Goal: Task Accomplishment & Management: Use online tool/utility

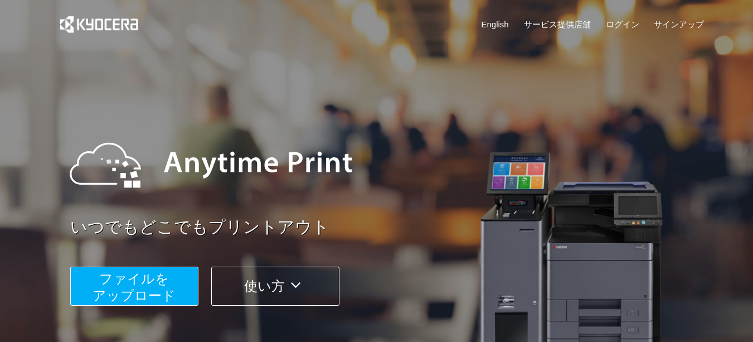
drag, startPoint x: 592, startPoint y: 0, endPoint x: 428, endPoint y: 76, distance: 181.2
click at [428, 76] on div "いつでもどこでもプリントアウト ファイルを ​​アップロード 使い方" at bounding box center [376, 210] width 669 height 312
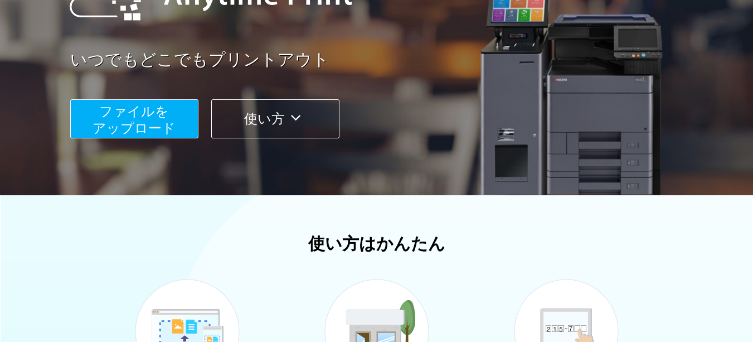
scroll to position [223, 0]
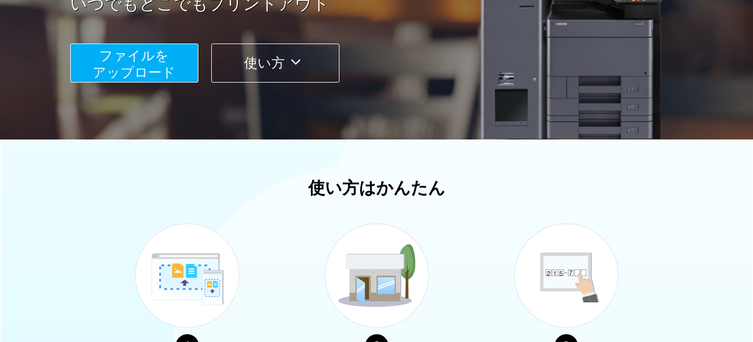
click at [160, 67] on span "ファイルを ​​アップロード" at bounding box center [133, 64] width 83 height 32
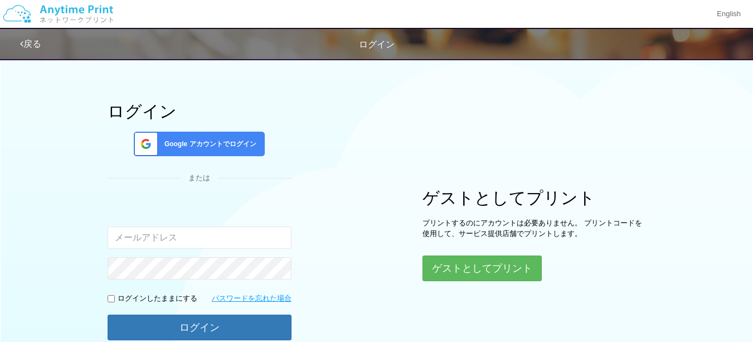
scroll to position [21, 0]
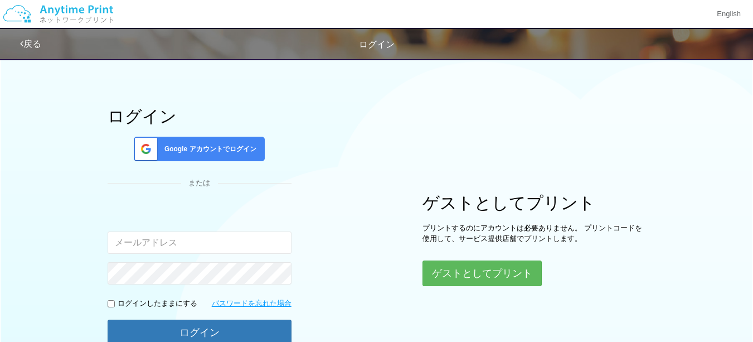
click at [240, 153] on span "Google アカウントでログイン" at bounding box center [208, 148] width 96 height 9
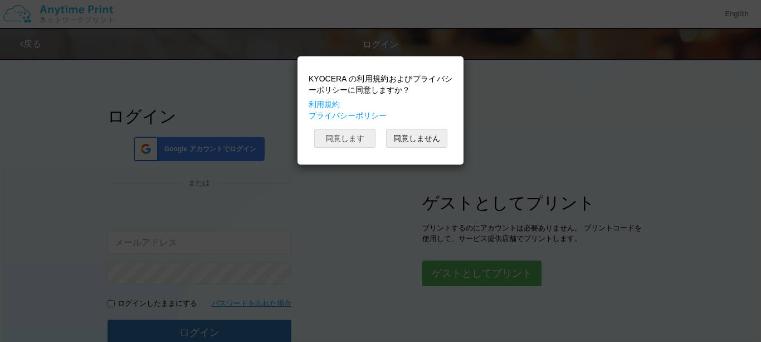
click at [337, 140] on button "同意します" at bounding box center [344, 138] width 61 height 19
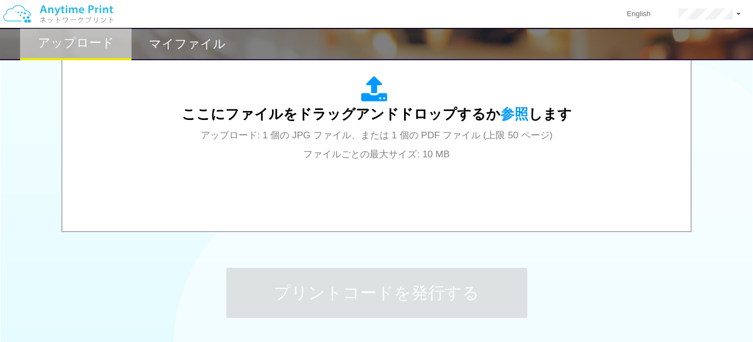
scroll to position [355, 0]
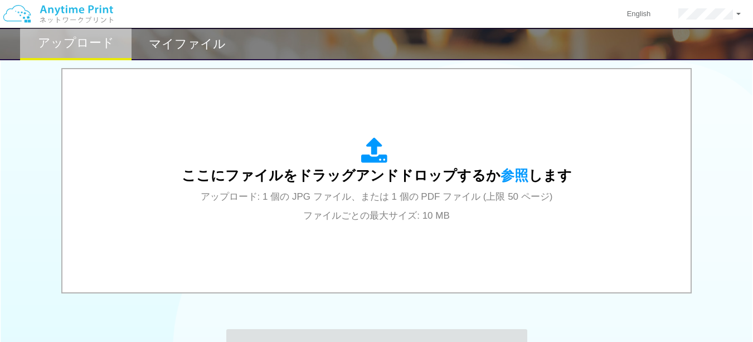
click at [510, 174] on span "参照" at bounding box center [514, 175] width 28 height 16
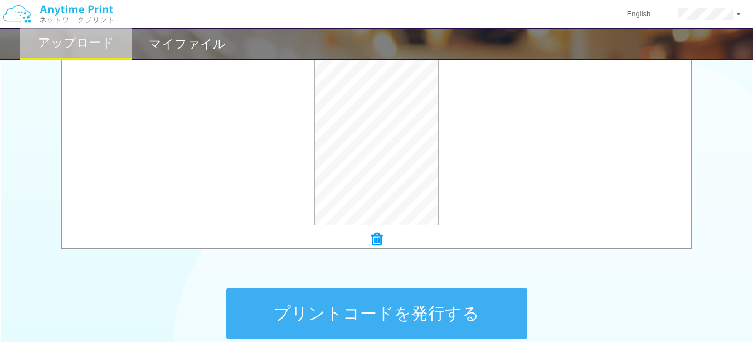
scroll to position [466, 0]
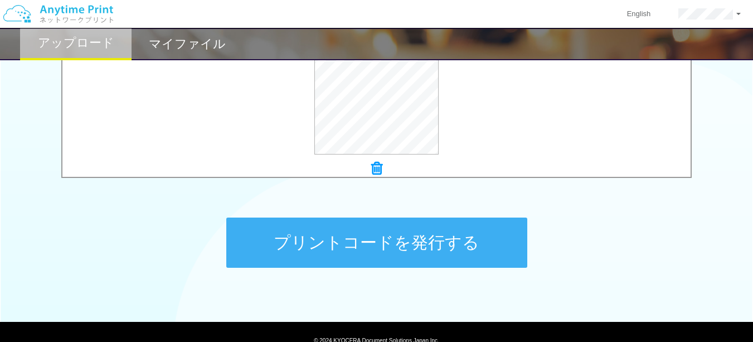
click at [275, 227] on button "プリントコードを発行する" at bounding box center [376, 242] width 301 height 50
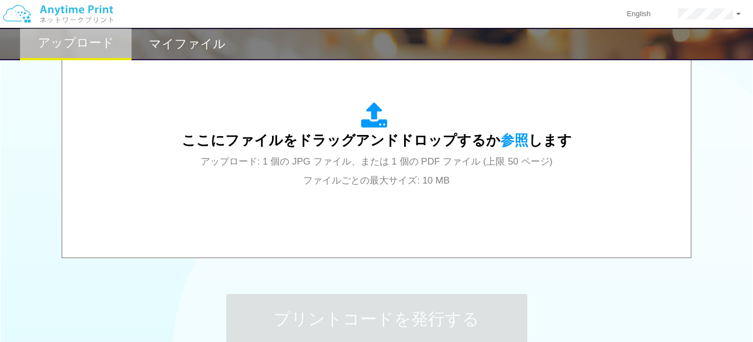
scroll to position [501, 0]
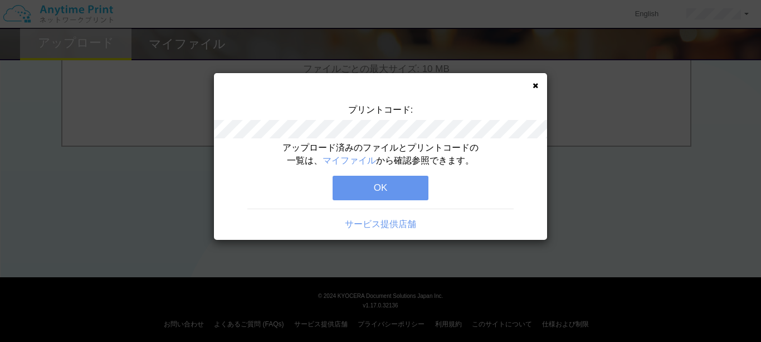
click at [373, 186] on button "OK" at bounding box center [381, 188] width 96 height 25
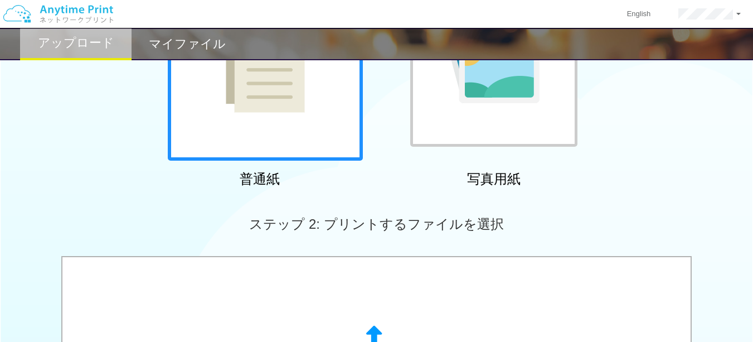
scroll to position [334, 0]
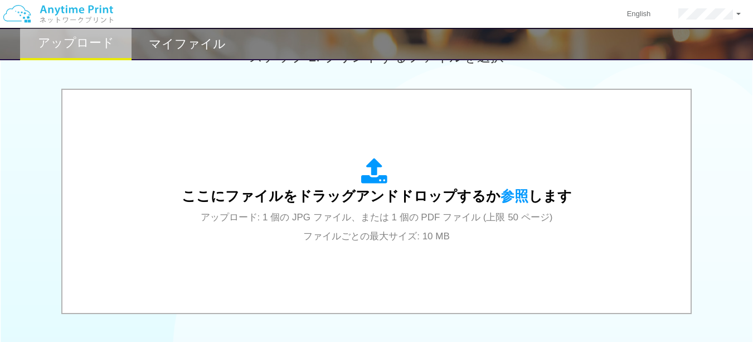
click at [513, 190] on span "参照" at bounding box center [514, 196] width 28 height 16
click at [510, 194] on span "参照" at bounding box center [514, 196] width 28 height 16
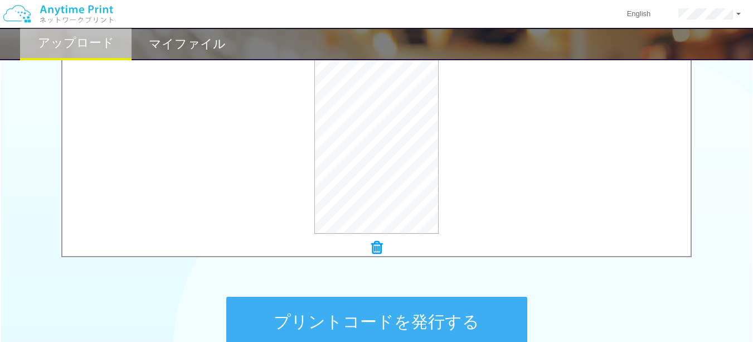
scroll to position [446, 0]
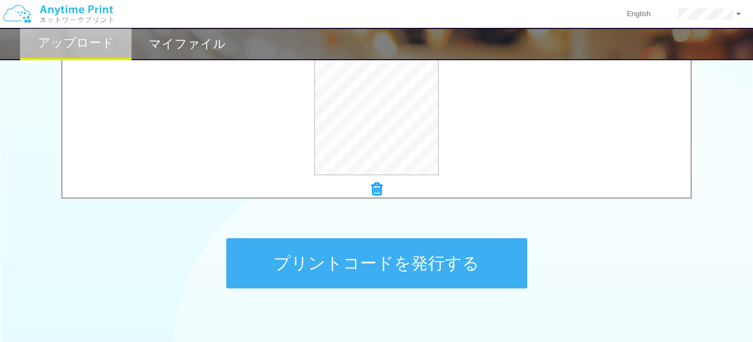
click at [343, 254] on button "プリントコードを発行する" at bounding box center [376, 263] width 301 height 50
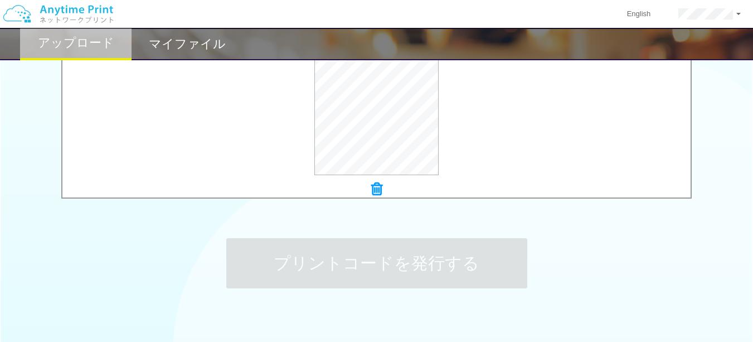
scroll to position [0, 0]
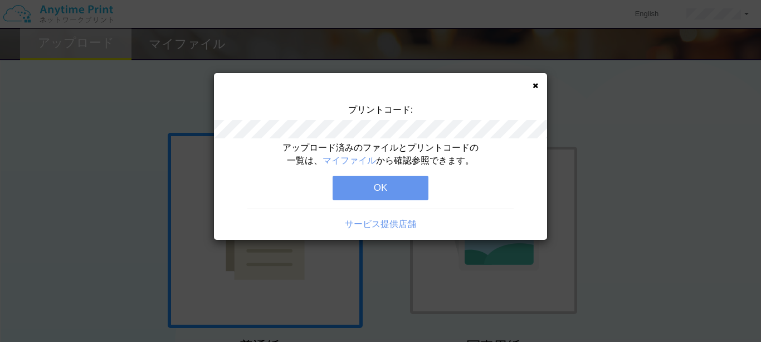
click at [364, 192] on button "OK" at bounding box center [381, 188] width 96 height 25
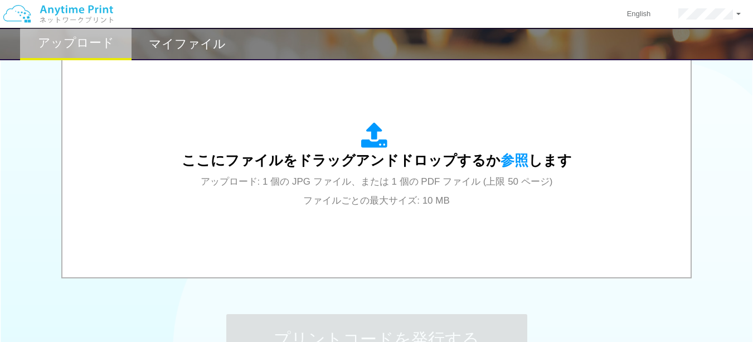
scroll to position [283, 0]
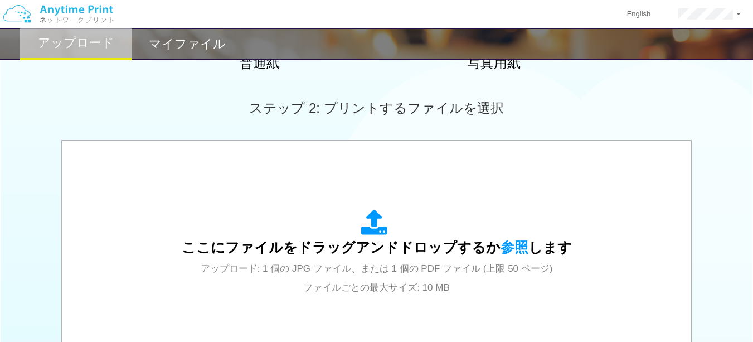
click at [502, 243] on span "参照" at bounding box center [514, 247] width 28 height 16
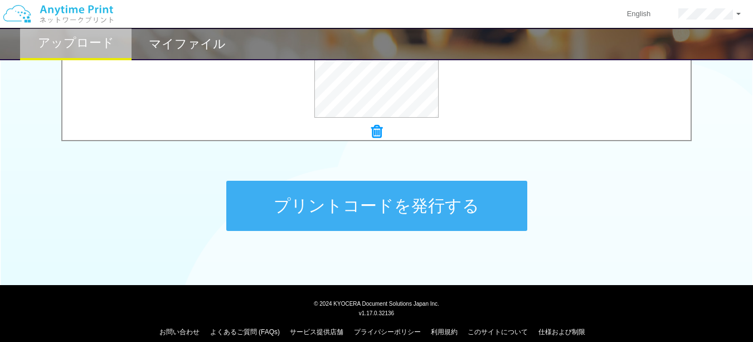
scroll to position [506, 0]
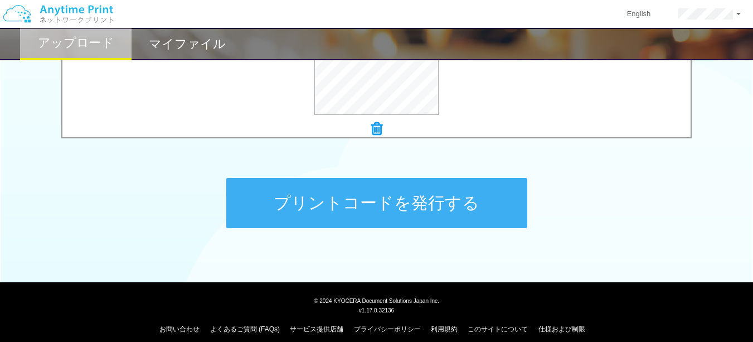
click at [329, 192] on button "プリントコードを発行する" at bounding box center [376, 203] width 301 height 50
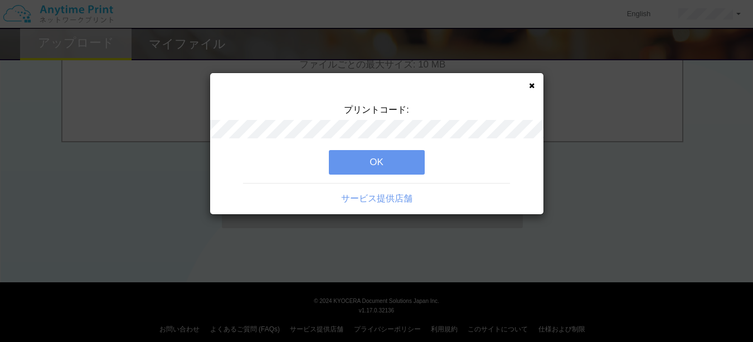
scroll to position [0, 0]
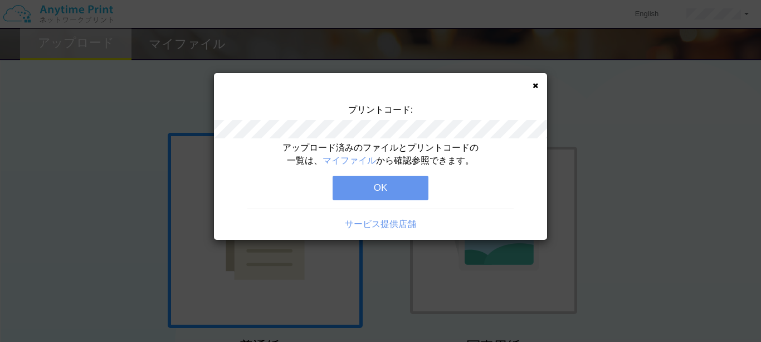
click at [368, 186] on button "OK" at bounding box center [381, 188] width 96 height 25
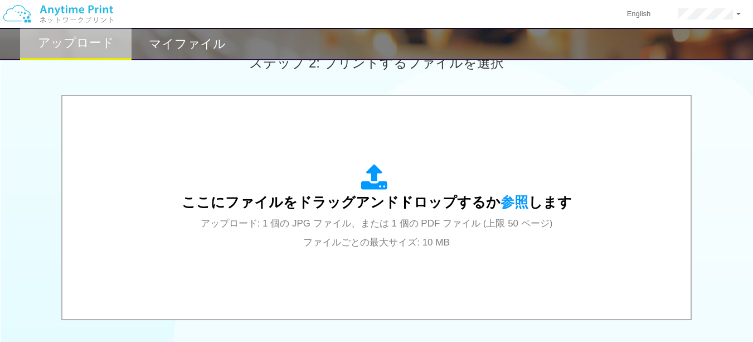
scroll to position [334, 0]
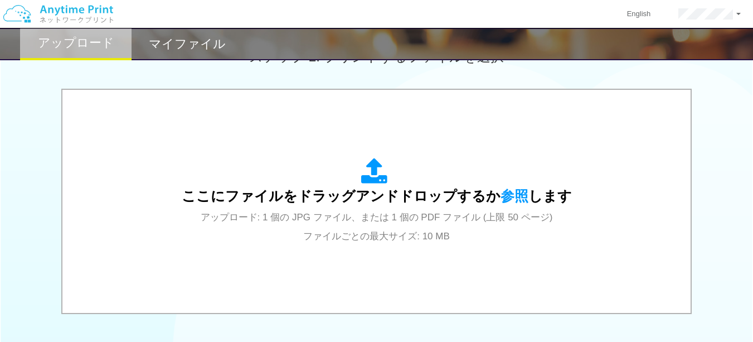
click at [514, 193] on span "参照" at bounding box center [514, 196] width 28 height 16
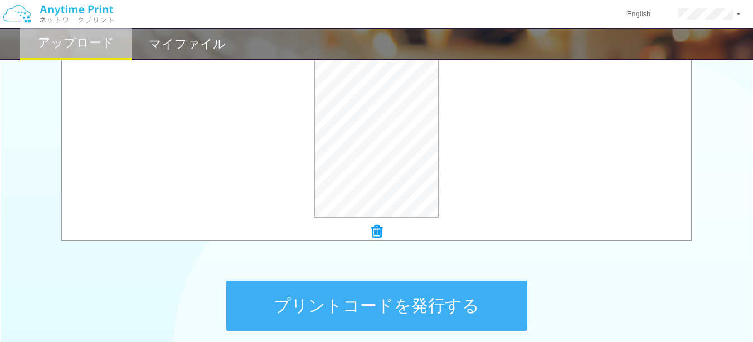
scroll to position [506, 0]
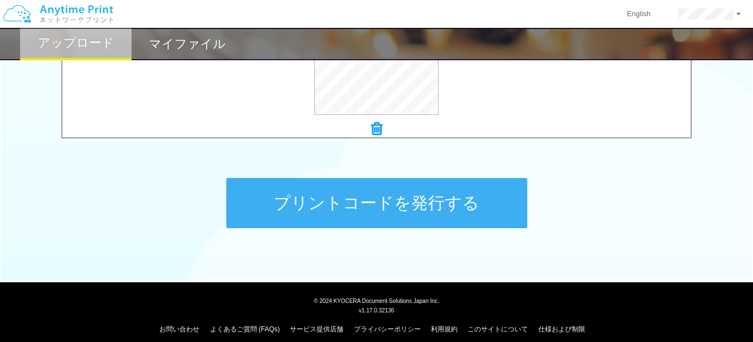
click at [308, 194] on button "プリントコードを発行する" at bounding box center [376, 203] width 301 height 50
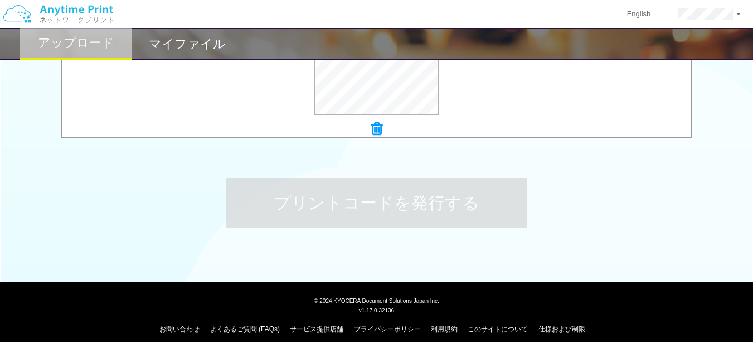
scroll to position [0, 0]
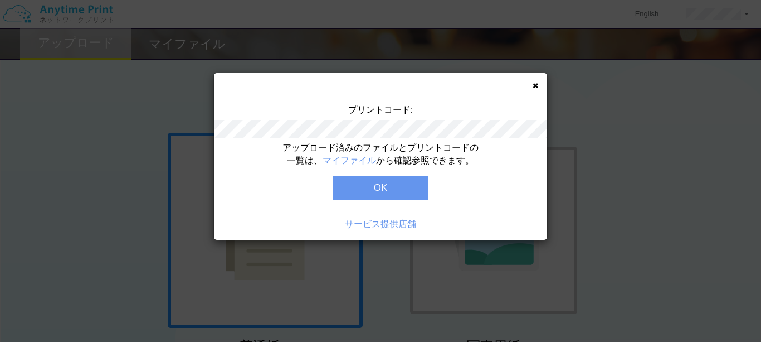
click at [355, 193] on button "OK" at bounding box center [381, 188] width 96 height 25
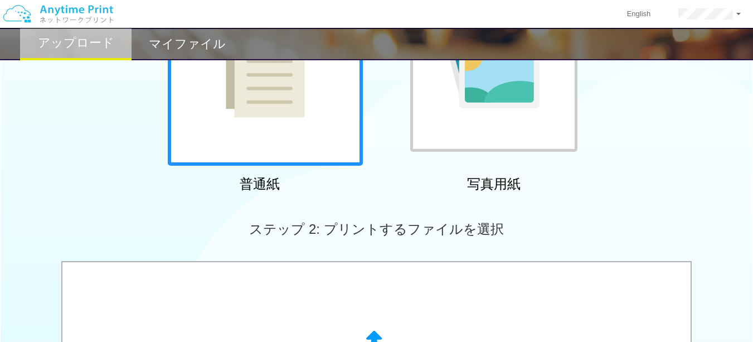
scroll to position [223, 0]
